Goal: Register for event/course

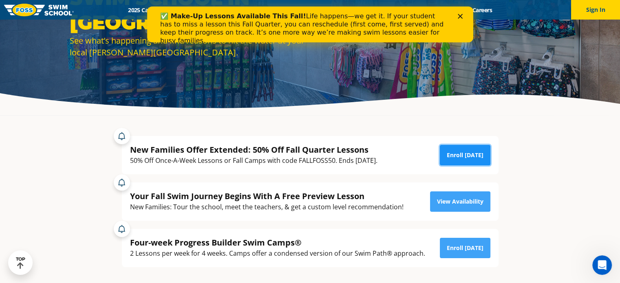
click at [454, 162] on link "Enroll [DATE]" at bounding box center [465, 155] width 51 height 20
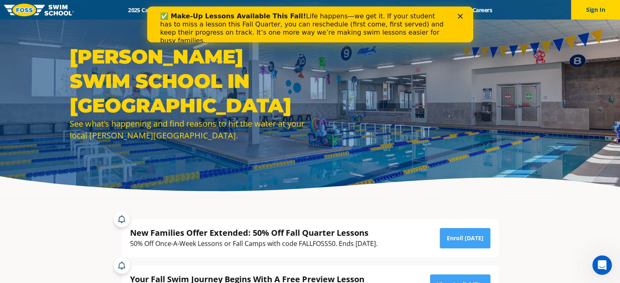
click at [461, 18] on polygon "Close" at bounding box center [459, 16] width 5 height 5
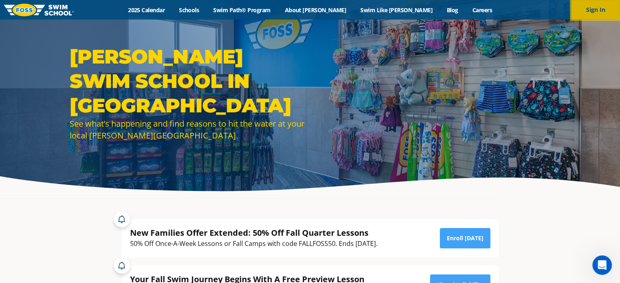
click at [579, 11] on button "Sign In" at bounding box center [595, 10] width 49 height 20
